Goal: Task Accomplishment & Management: Use online tool/utility

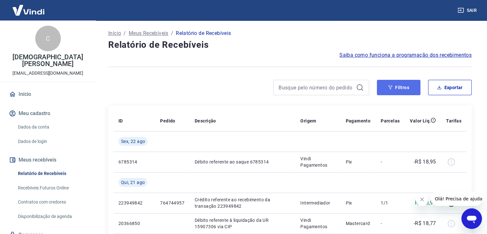
click at [397, 86] on button "Filtros" at bounding box center [399, 87] width 44 height 15
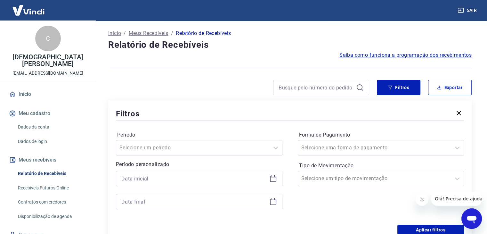
drag, startPoint x: 271, startPoint y: 183, endPoint x: 268, endPoint y: 178, distance: 6.0
click at [268, 178] on div at bounding box center [199, 178] width 167 height 15
click at [271, 178] on icon at bounding box center [273, 177] width 6 height 1
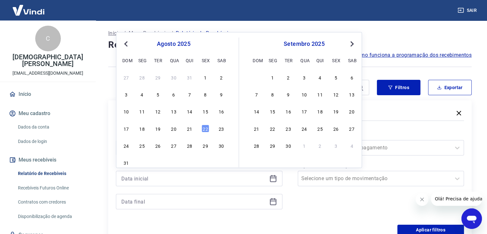
click at [271, 178] on icon at bounding box center [273, 177] width 6 height 1
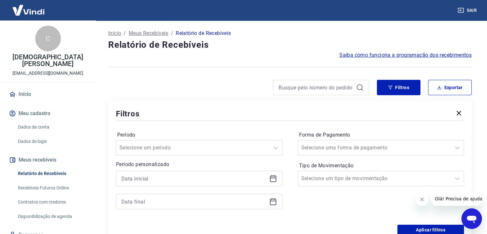
click at [271, 178] on icon at bounding box center [273, 177] width 6 height 1
click at [271, 178] on icon at bounding box center [273, 179] width 8 height 8
click at [271, 178] on icon at bounding box center [273, 177] width 6 height 1
click at [272, 178] on icon at bounding box center [273, 177] width 6 height 1
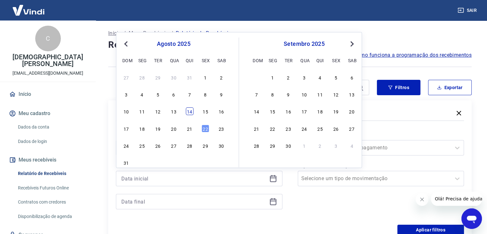
click at [190, 112] on div "14" at bounding box center [190, 111] width 8 height 8
type input "[DATE]"
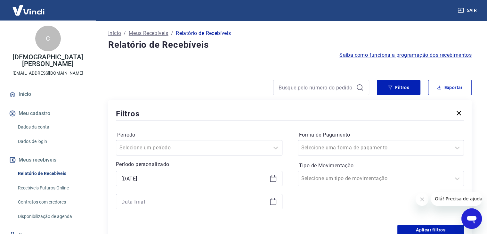
click at [275, 203] on icon at bounding box center [273, 202] width 8 height 8
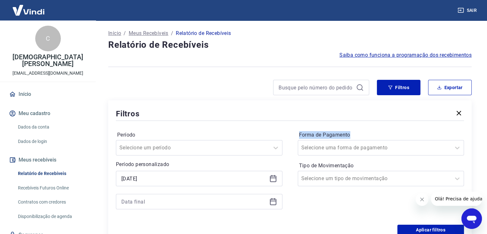
click at [275, 203] on icon at bounding box center [273, 202] width 8 height 8
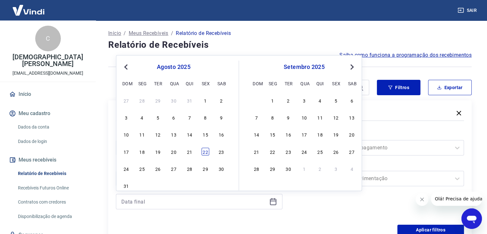
click at [205, 151] on div "22" at bounding box center [205, 152] width 8 height 8
type input "[DATE]"
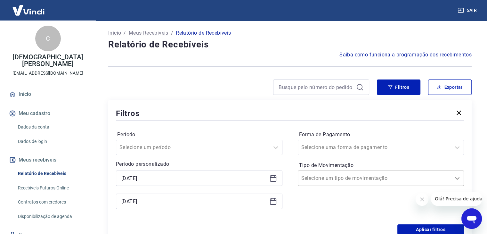
scroll to position [1, 0]
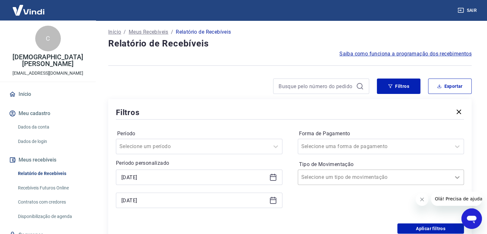
click at [456, 177] on icon at bounding box center [457, 177] width 8 height 8
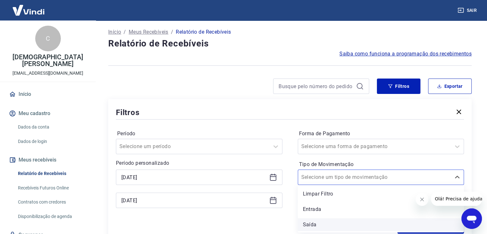
click at [311, 227] on div "Saída" at bounding box center [381, 224] width 167 height 13
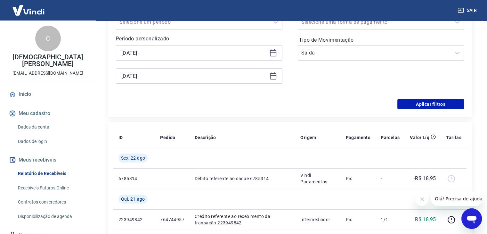
scroll to position [129, 0]
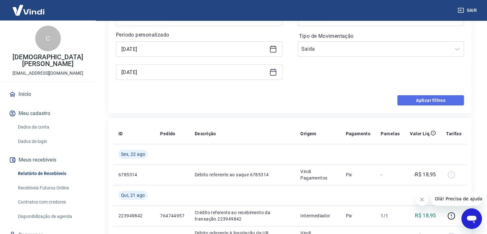
click at [447, 102] on button "Aplicar filtros" at bounding box center [430, 100] width 67 height 10
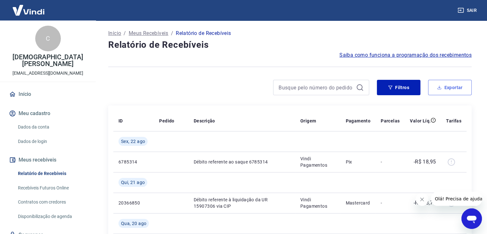
click at [447, 87] on button "Exportar" at bounding box center [450, 87] width 44 height 15
type input "[DATE]"
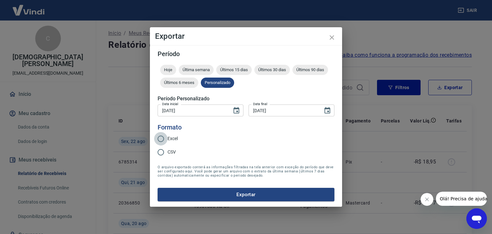
click at [161, 139] on input "Excel" at bounding box center [160, 138] width 13 height 13
radio input "true"
click at [251, 196] on button "Exportar" at bounding box center [246, 194] width 177 height 13
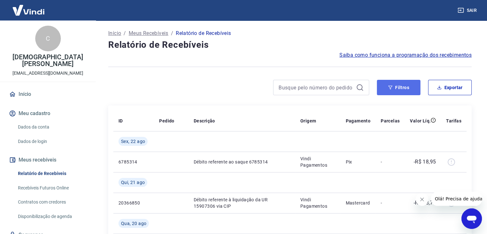
click at [412, 91] on button "Filtros" at bounding box center [399, 87] width 44 height 15
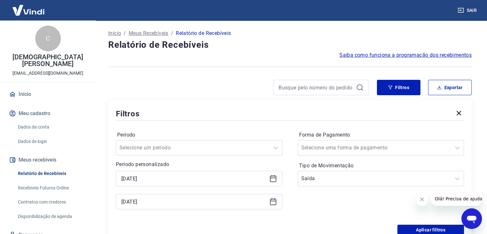
click at [274, 180] on icon at bounding box center [273, 179] width 8 height 8
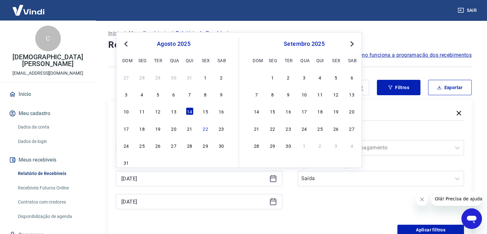
click at [143, 95] on div "4" at bounding box center [142, 94] width 8 height 8
type input "[DATE]"
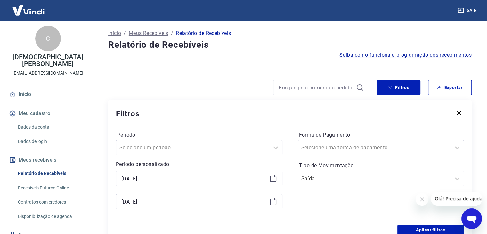
click at [273, 203] on icon at bounding box center [273, 202] width 8 height 8
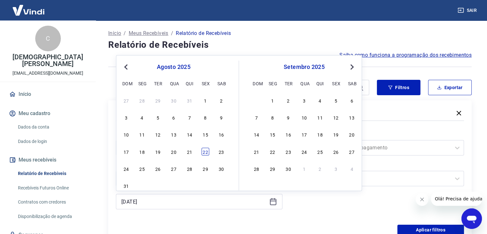
click at [207, 151] on div "22" at bounding box center [205, 152] width 8 height 8
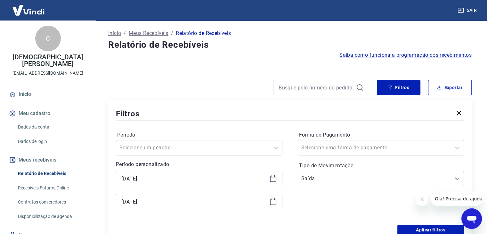
scroll to position [1, 0]
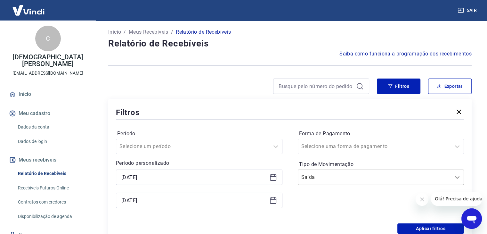
click at [458, 179] on icon at bounding box center [457, 177] width 8 height 8
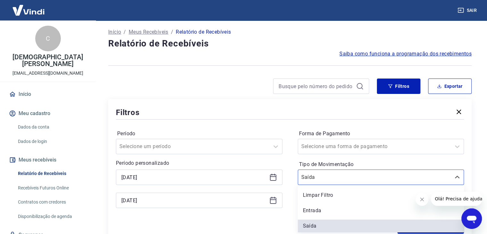
click at [320, 230] on div "Saída" at bounding box center [381, 225] width 167 height 13
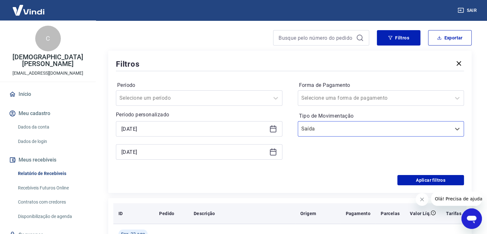
scroll to position [65, 0]
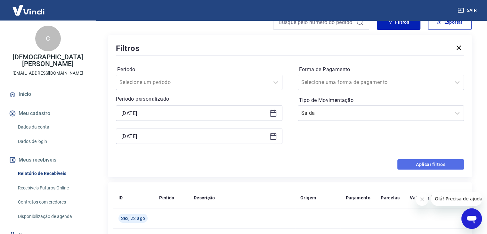
click at [449, 165] on button "Aplicar filtros" at bounding box center [430, 164] width 67 height 10
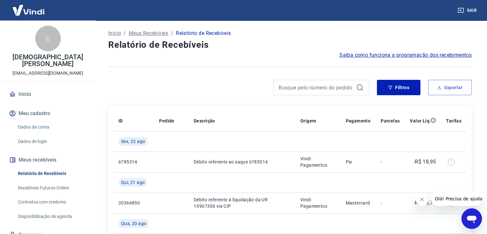
click at [457, 89] on button "Exportar" at bounding box center [450, 87] width 44 height 15
type input "[DATE]"
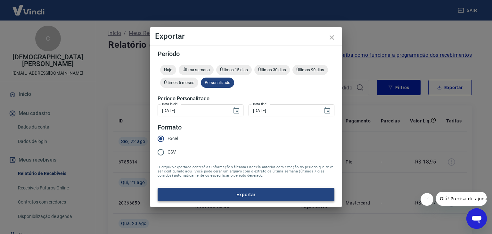
click at [275, 196] on button "Exportar" at bounding box center [246, 194] width 177 height 13
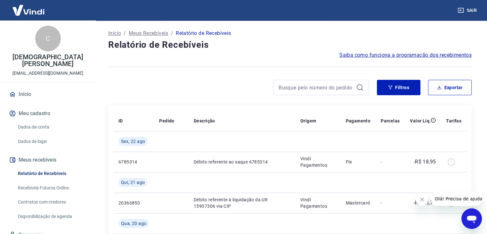
click at [202, 84] on div at bounding box center [238, 87] width 261 height 15
